Goal: Information Seeking & Learning: Learn about a topic

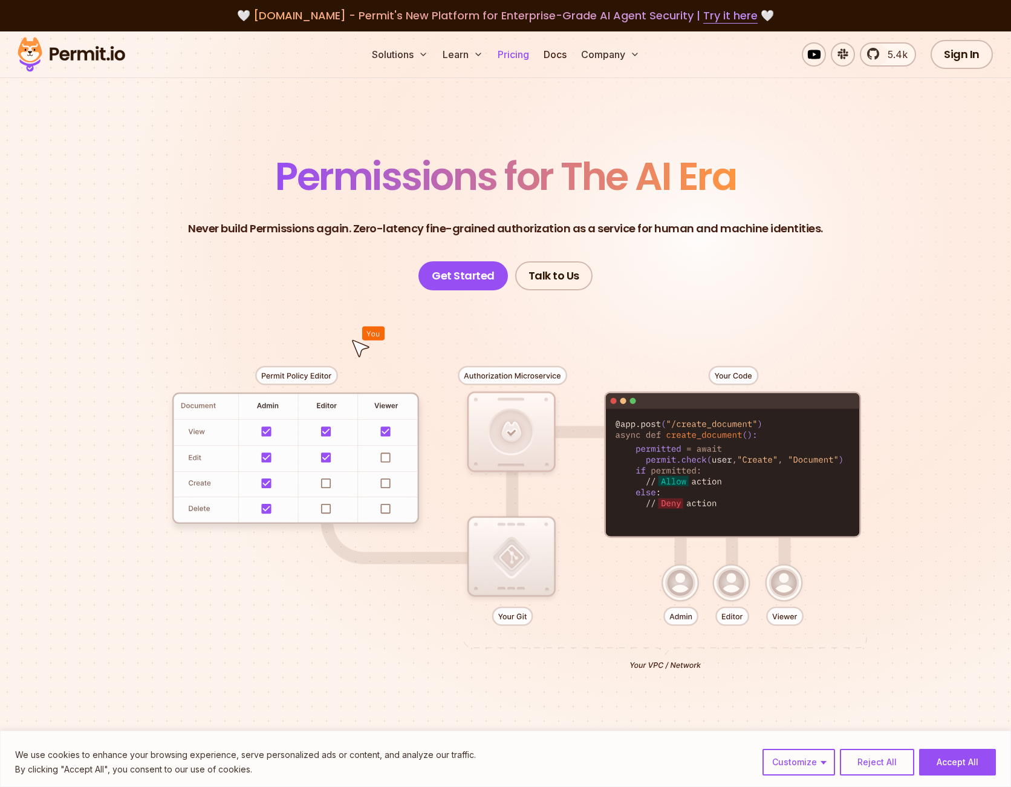
click at [520, 50] on link "Pricing" at bounding box center [513, 54] width 41 height 24
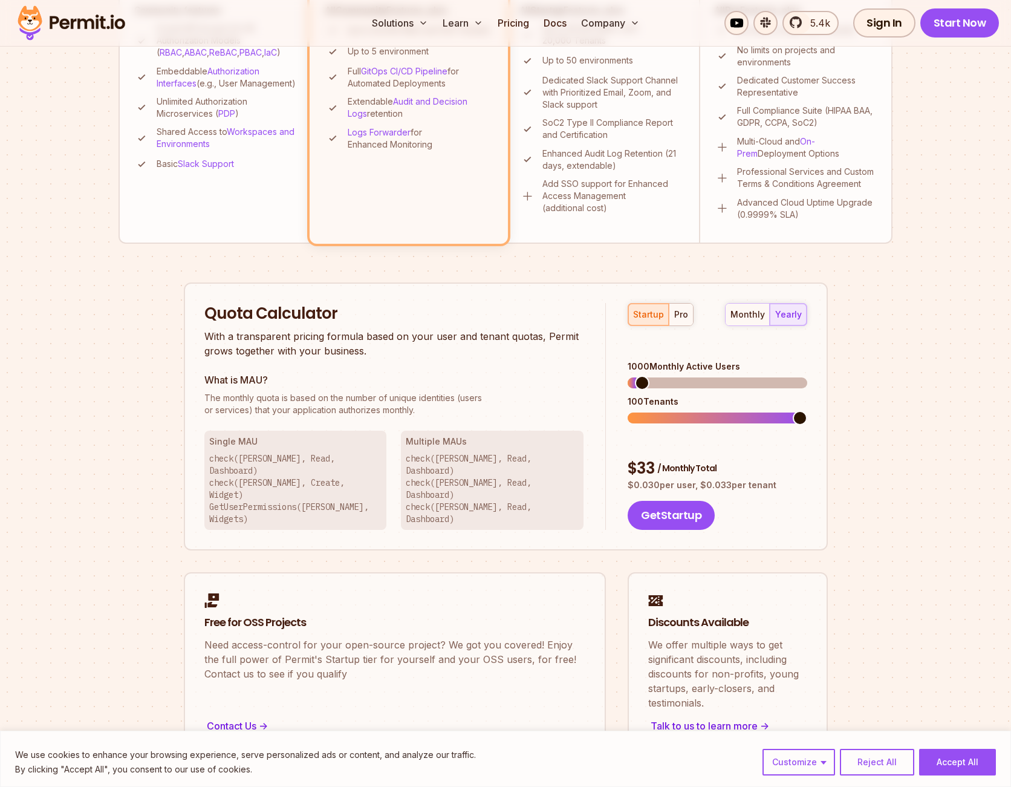
scroll to position [547, 0]
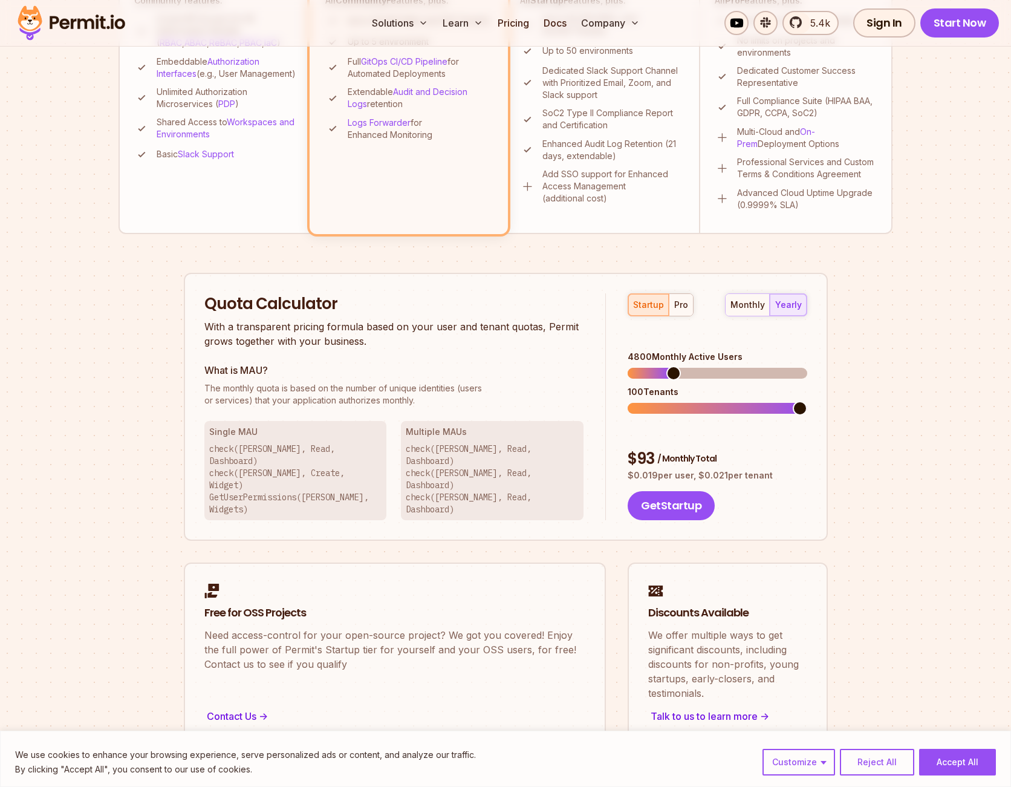
click at [669, 366] on span at bounding box center [673, 373] width 15 height 15
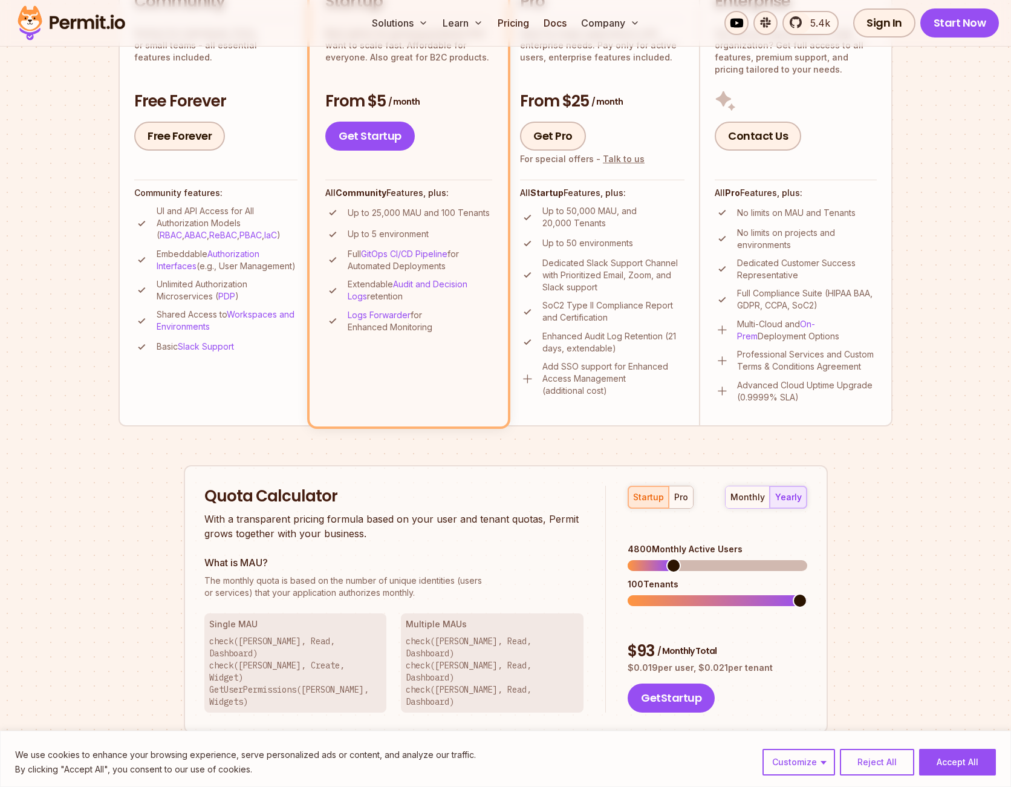
scroll to position [364, 0]
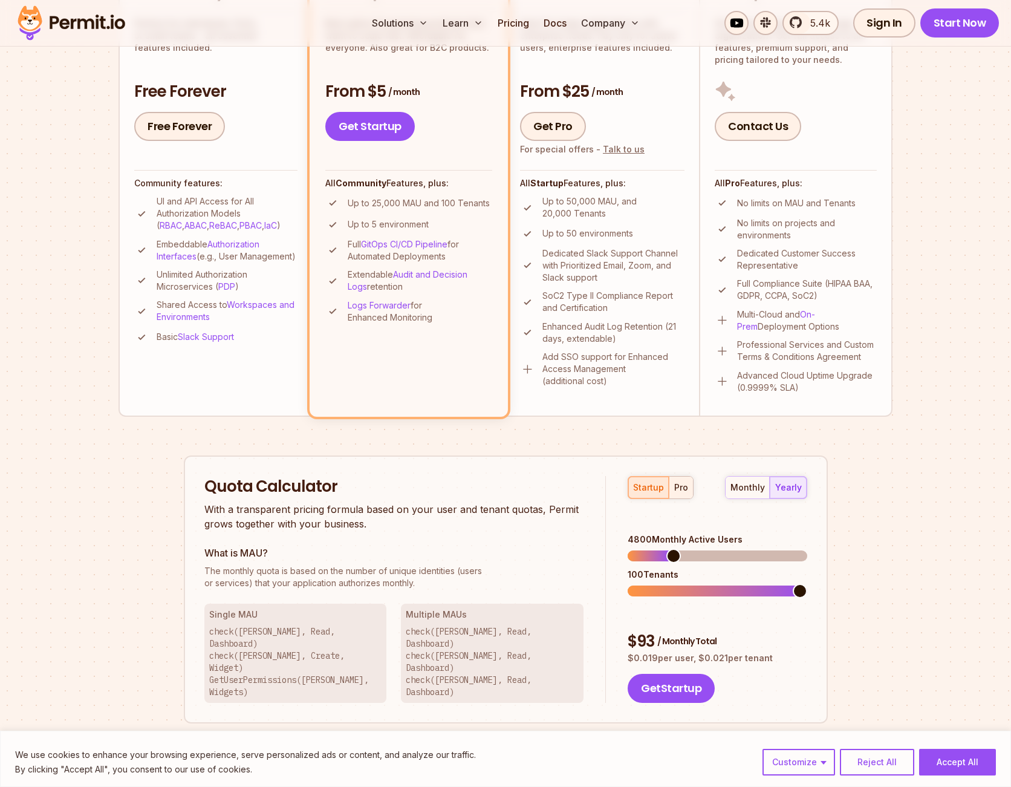
click at [673, 480] on button "pro" at bounding box center [681, 488] width 24 height 22
click at [674, 548] on span at bounding box center [678, 555] width 15 height 15
click at [641, 584] on span at bounding box center [647, 591] width 15 height 15
click at [631, 548] on span at bounding box center [638, 555] width 15 height 15
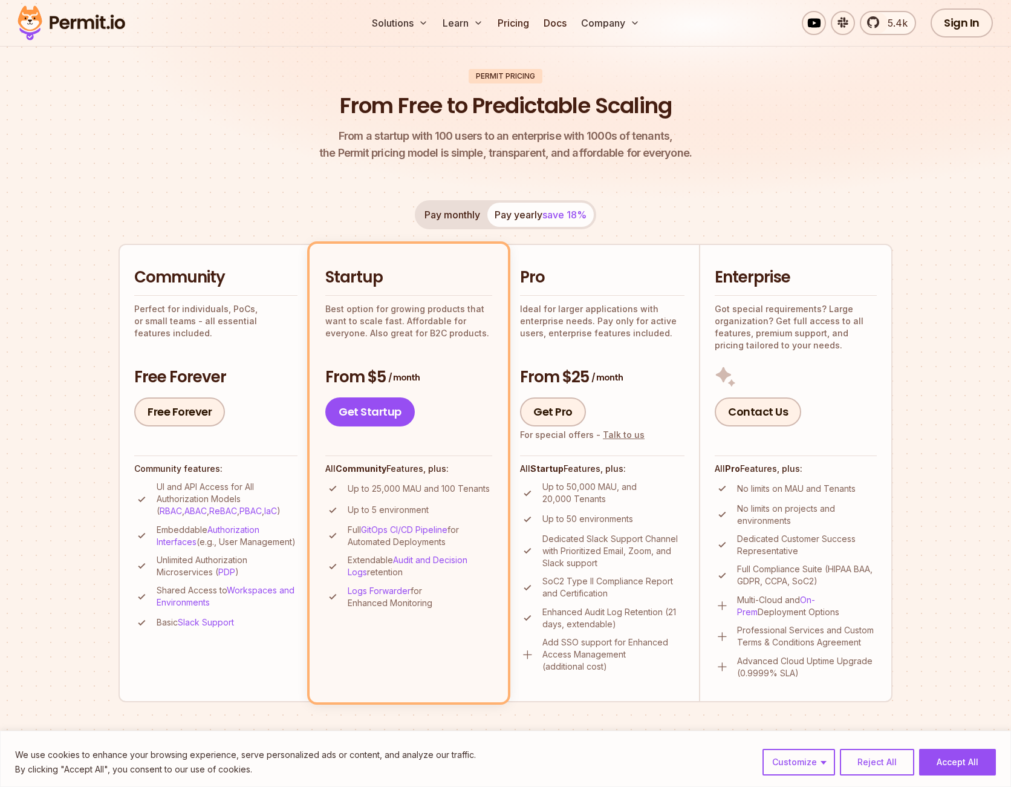
scroll to position [0, 0]
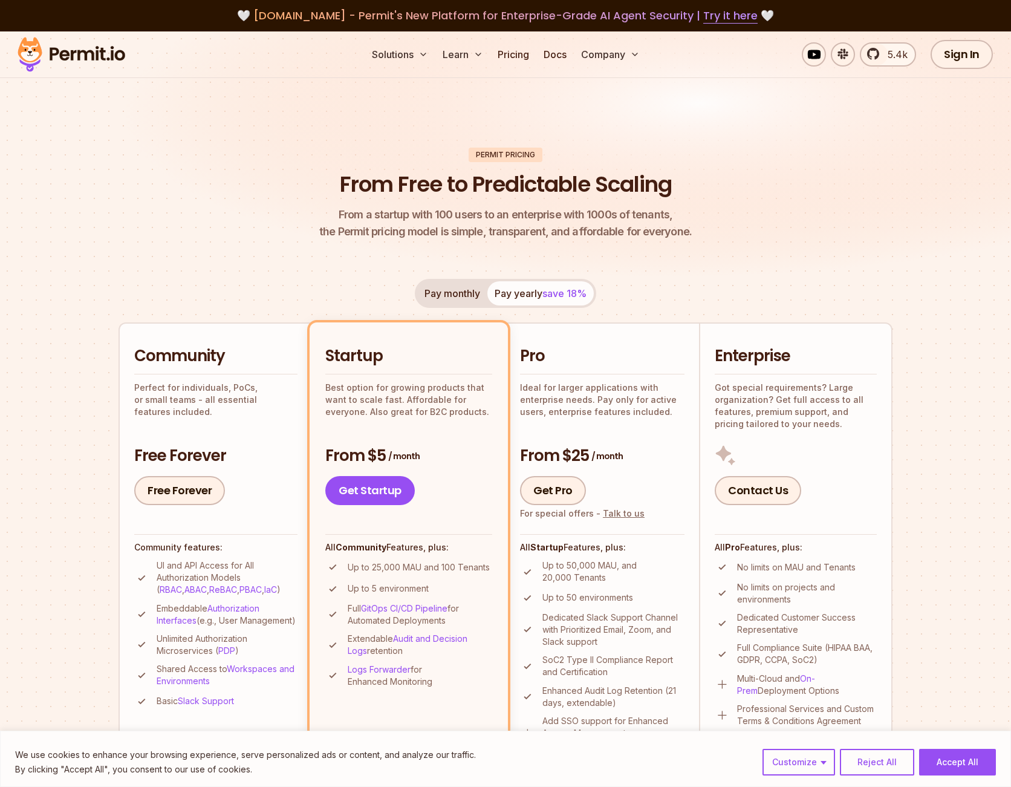
click at [278, 125] on img at bounding box center [505, 165] width 1011 height 269
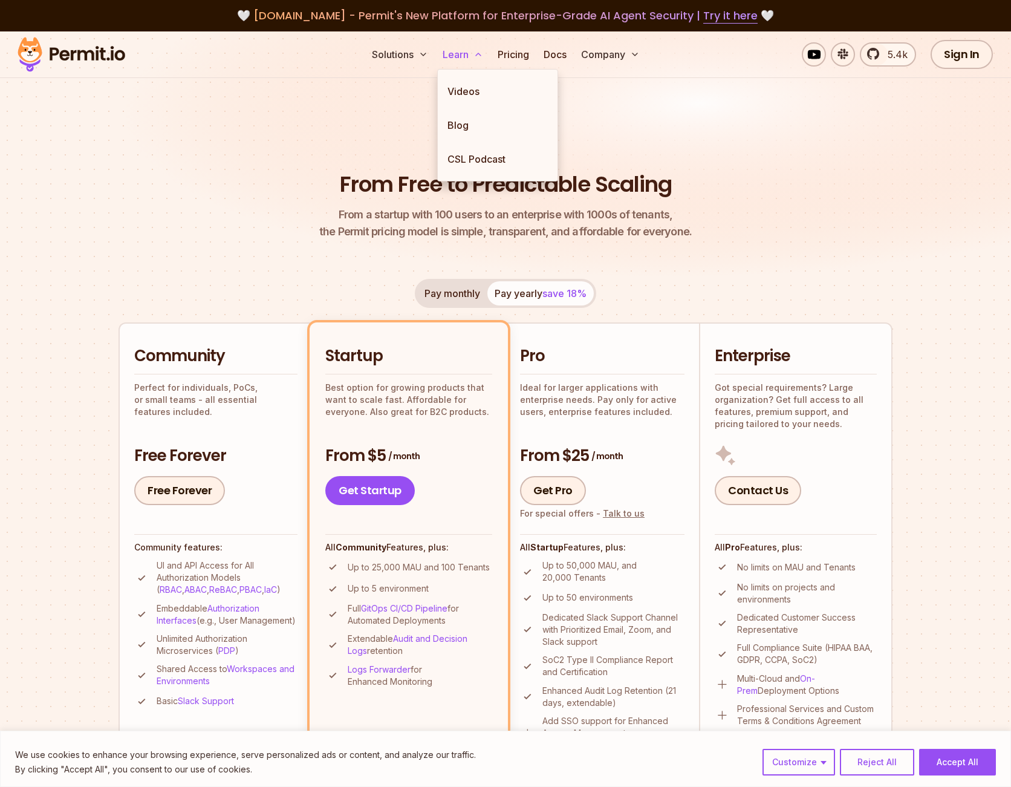
click at [458, 58] on button "Learn" at bounding box center [463, 54] width 50 height 24
click at [466, 126] on link "Blog" at bounding box center [498, 125] width 120 height 34
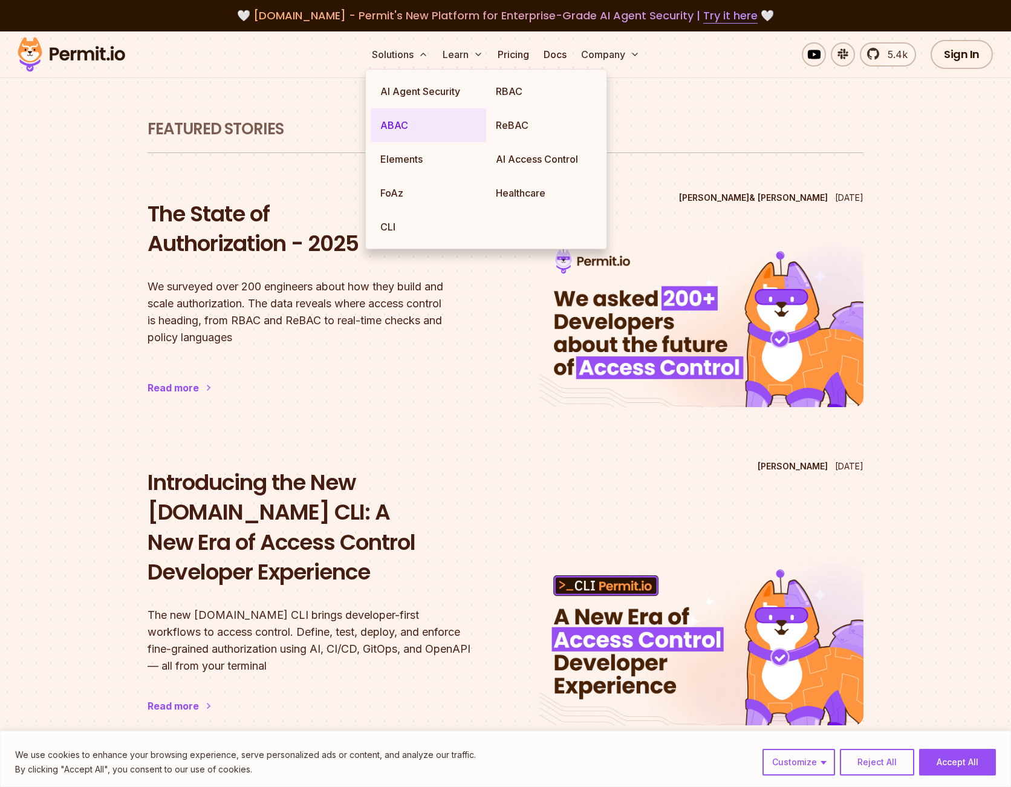
click at [416, 127] on link "ABAC" at bounding box center [428, 125] width 115 height 34
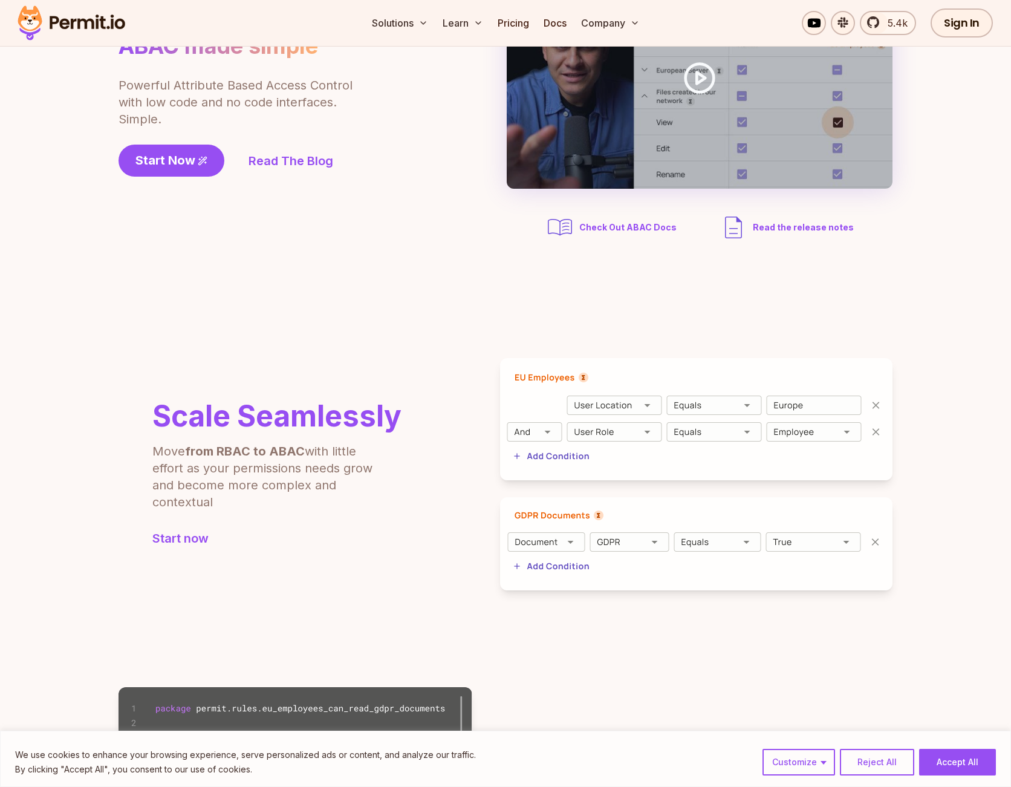
scroll to position [290, 0]
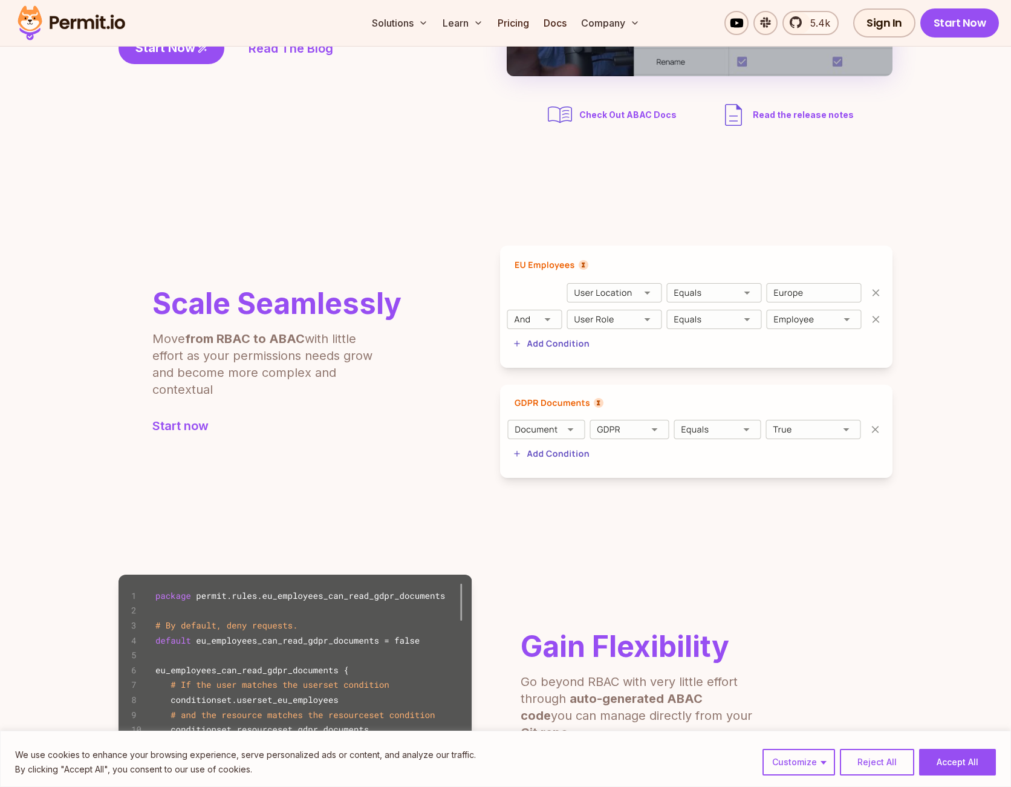
click at [640, 292] on img at bounding box center [696, 307] width 392 height 122
click at [706, 302] on img at bounding box center [696, 307] width 392 height 122
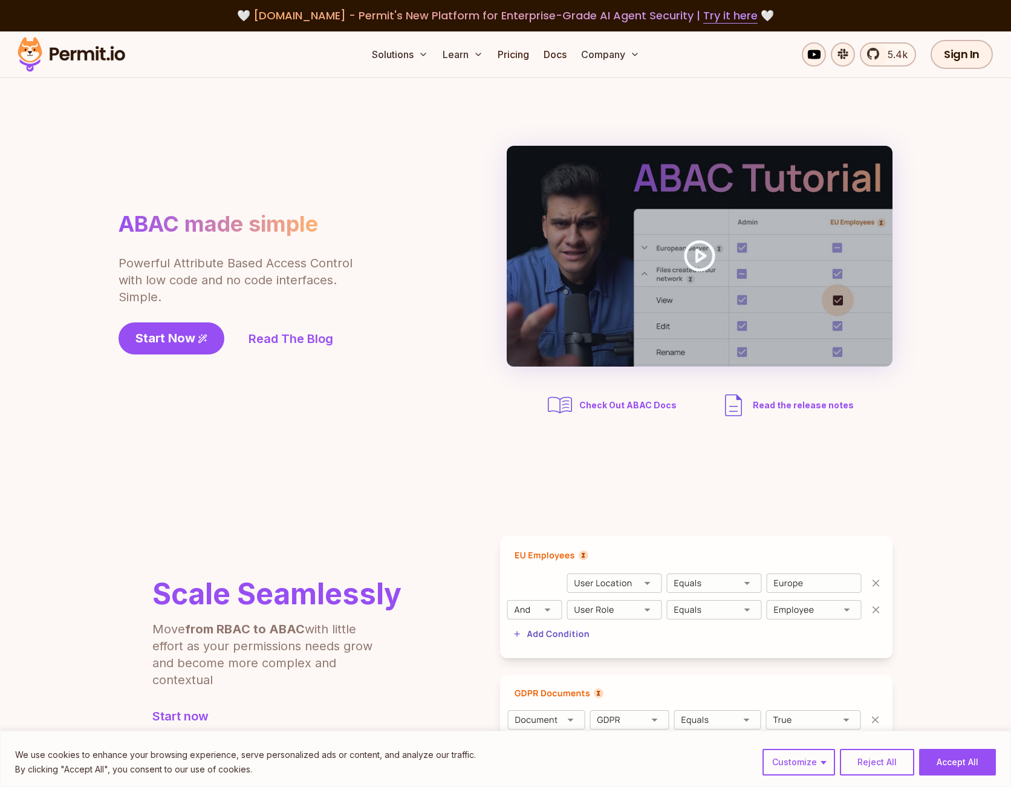
scroll to position [91, 0]
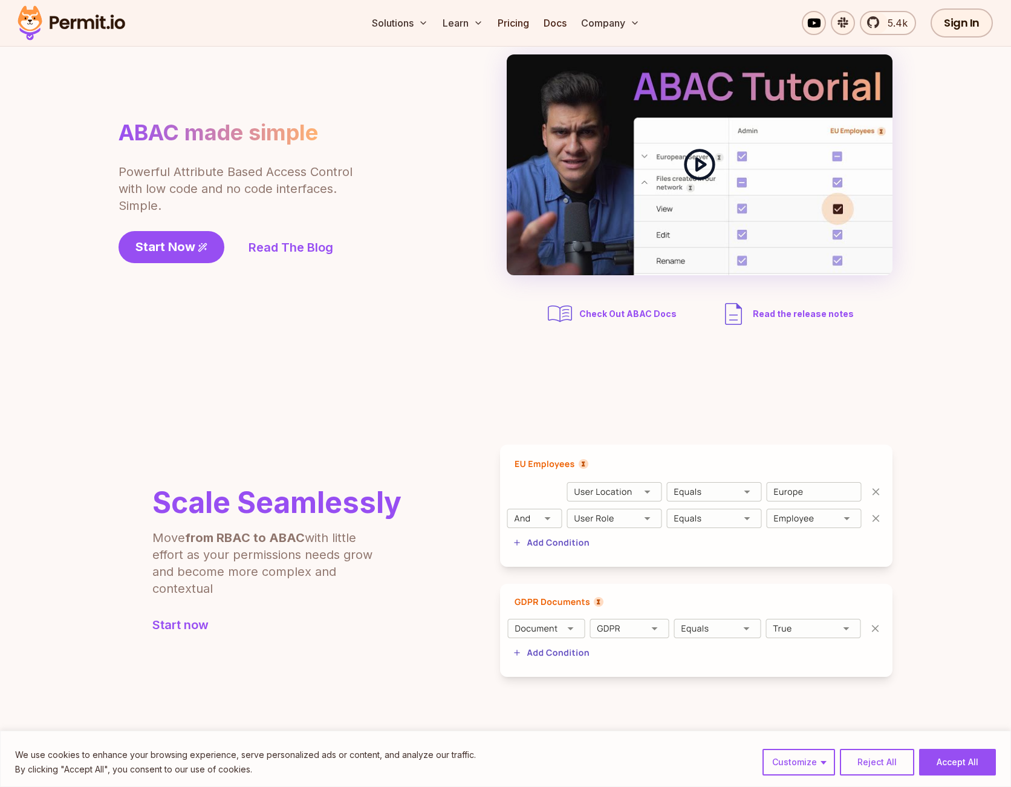
click at [707, 158] on icon at bounding box center [700, 165] width 34 height 34
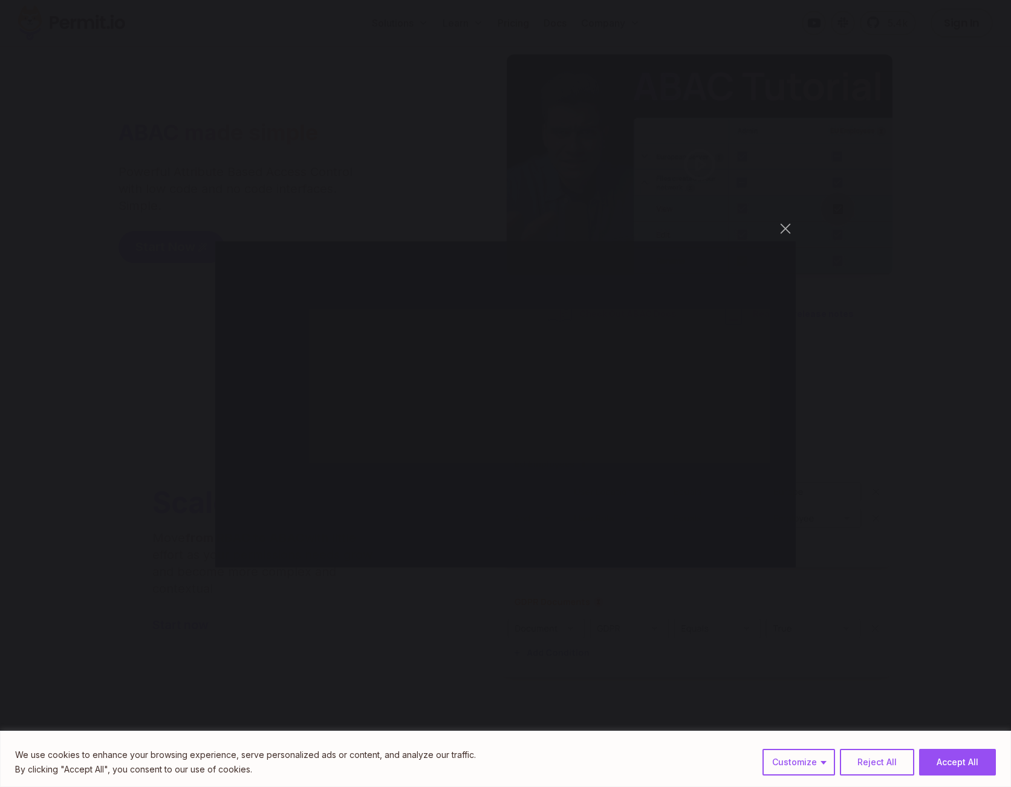
click at [156, 300] on div "You can close this modal content with the ESC key" at bounding box center [505, 393] width 1011 height 787
